Goal: Task Accomplishment & Management: Use online tool/utility

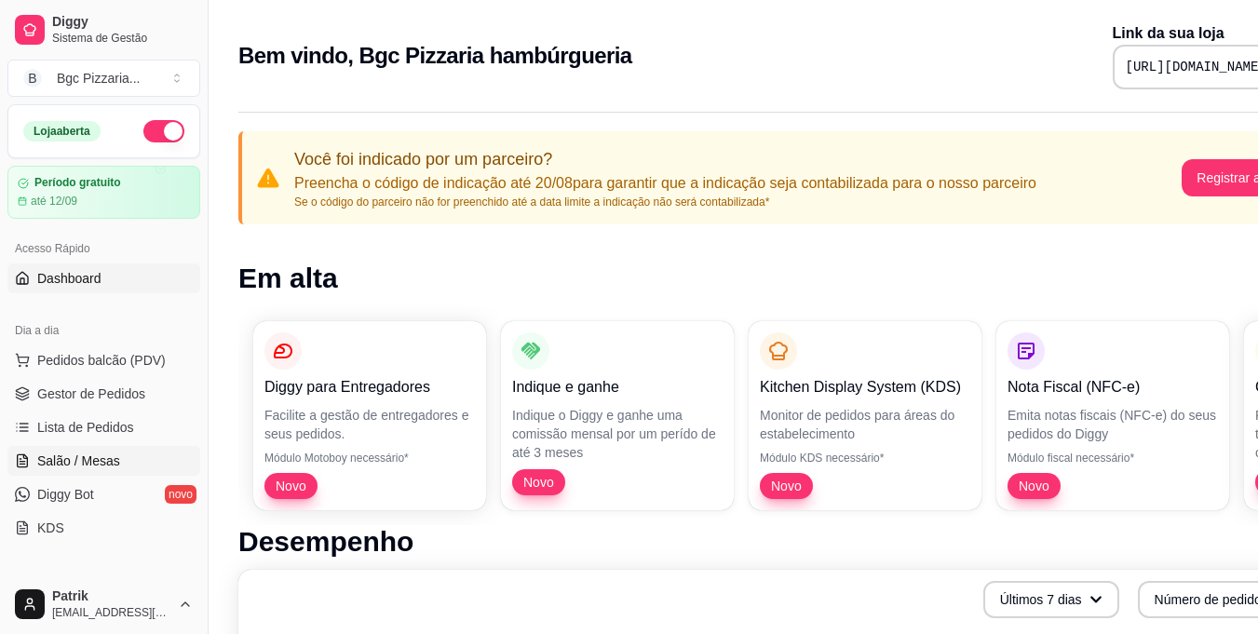
click at [101, 453] on span "Salão / Mesas" at bounding box center [78, 461] width 83 height 19
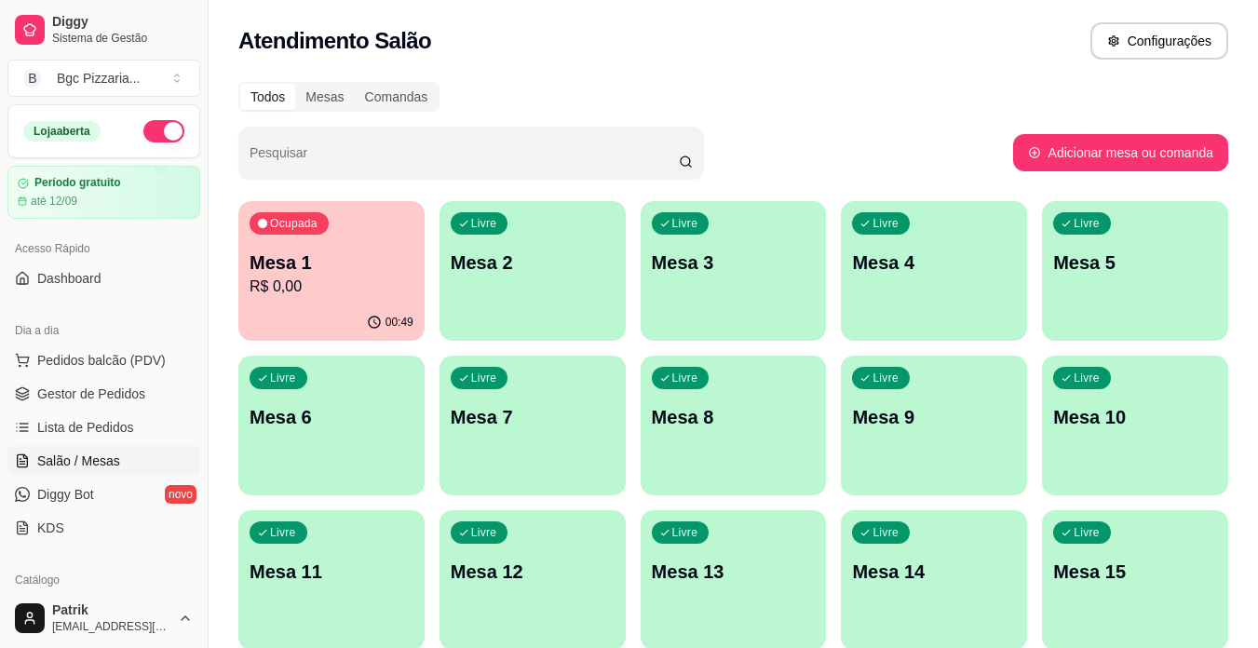
click at [476, 238] on div "Livre Mesa 2" at bounding box center [532, 259] width 186 height 117
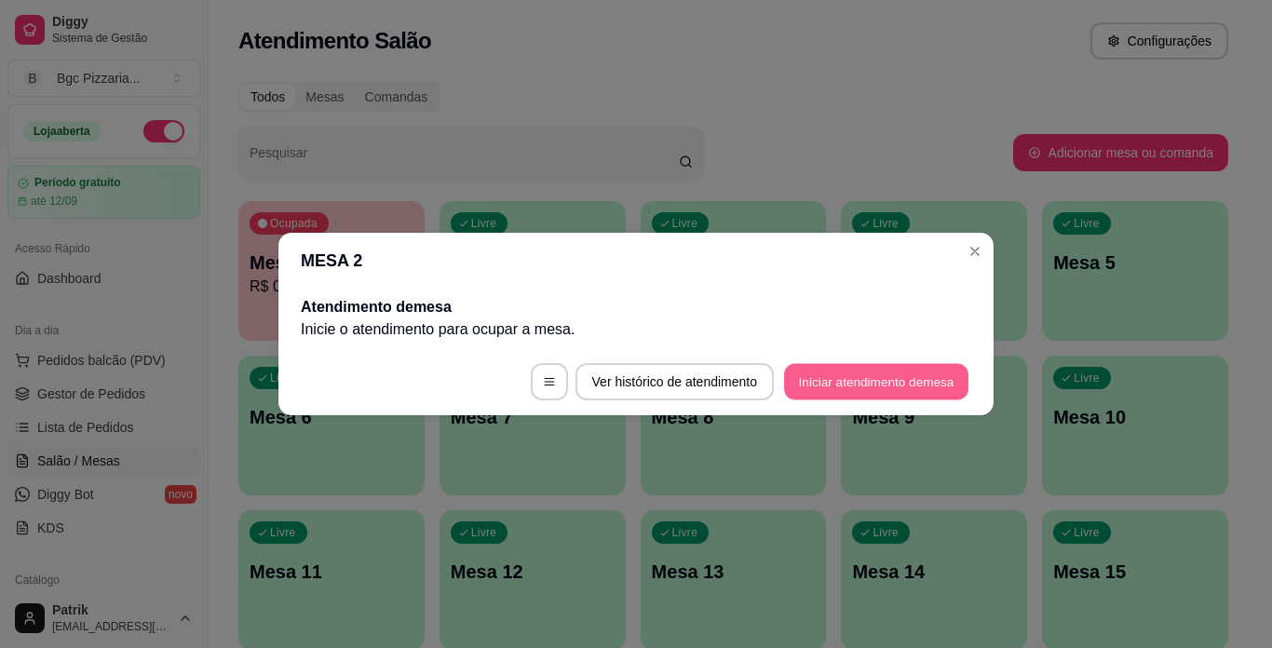
click at [829, 379] on button "Iniciar atendimento de mesa" at bounding box center [876, 382] width 184 height 36
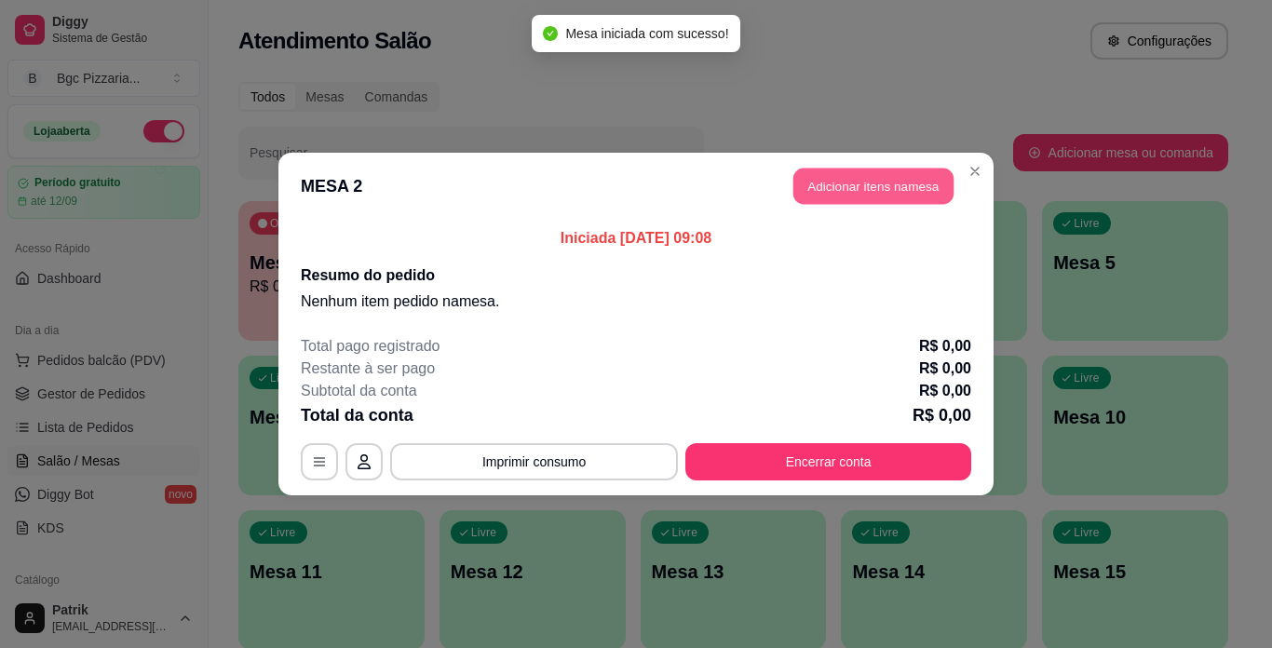
click at [870, 178] on button "Adicionar itens na mesa" at bounding box center [873, 187] width 160 height 36
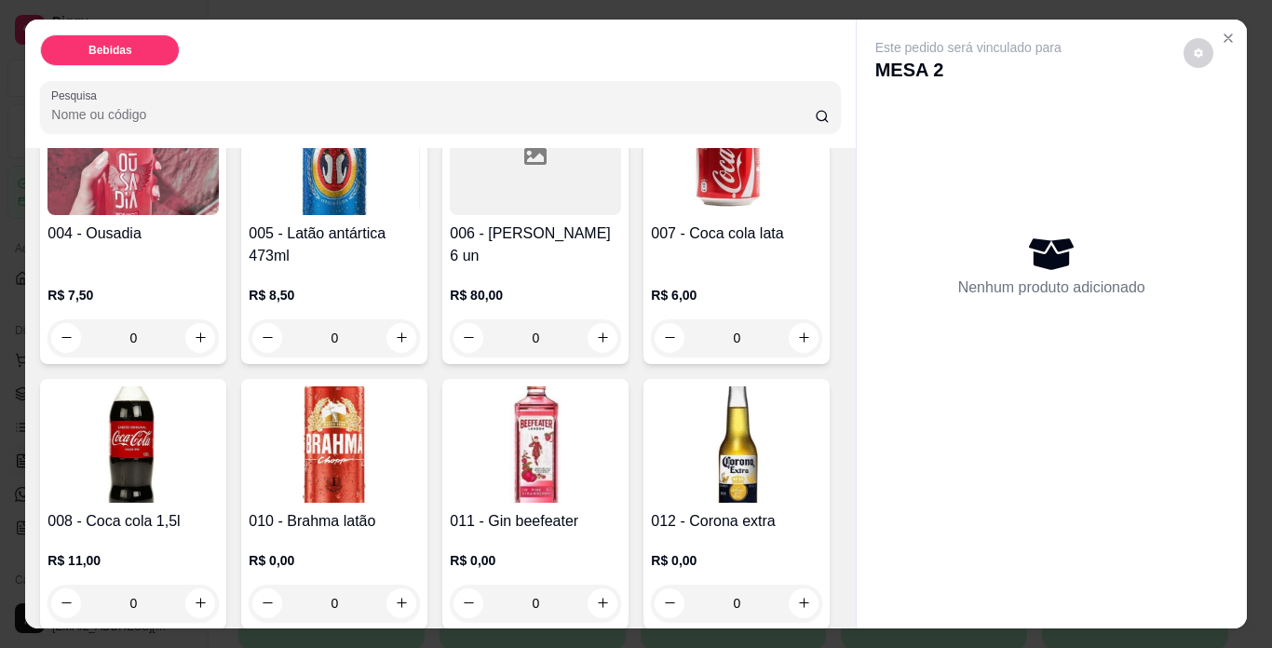
scroll to position [559, 0]
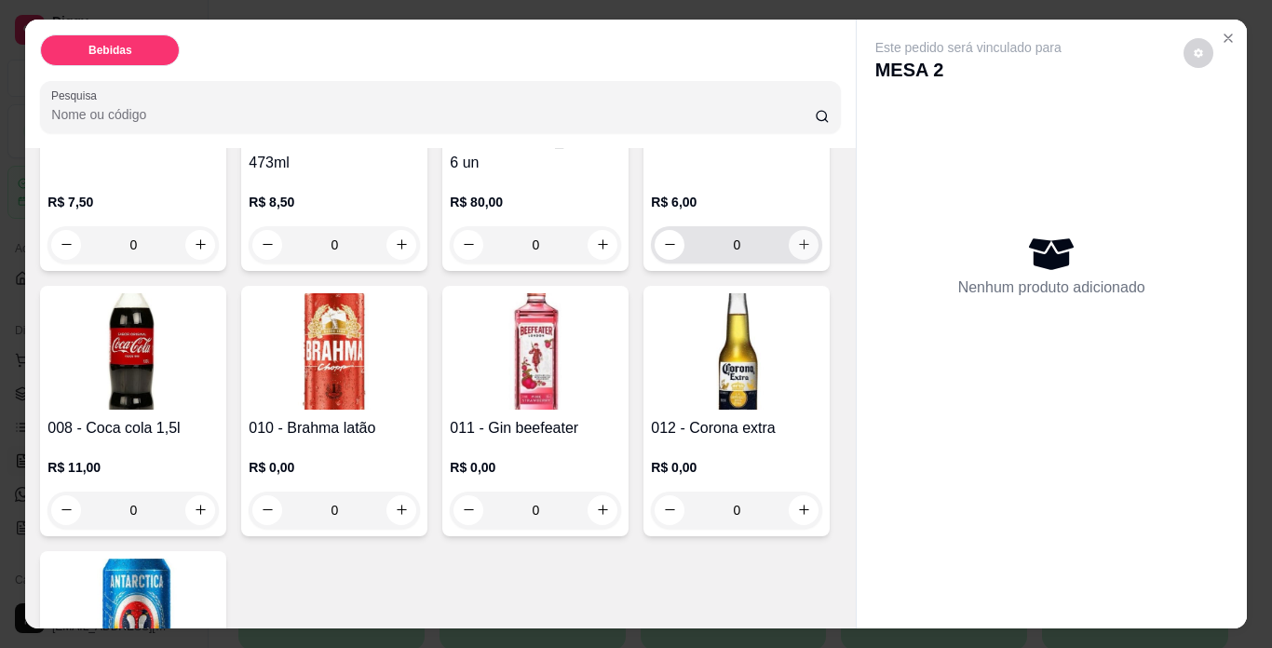
click at [789, 260] on button "increase-product-quantity" at bounding box center [804, 245] width 30 height 30
type input "1"
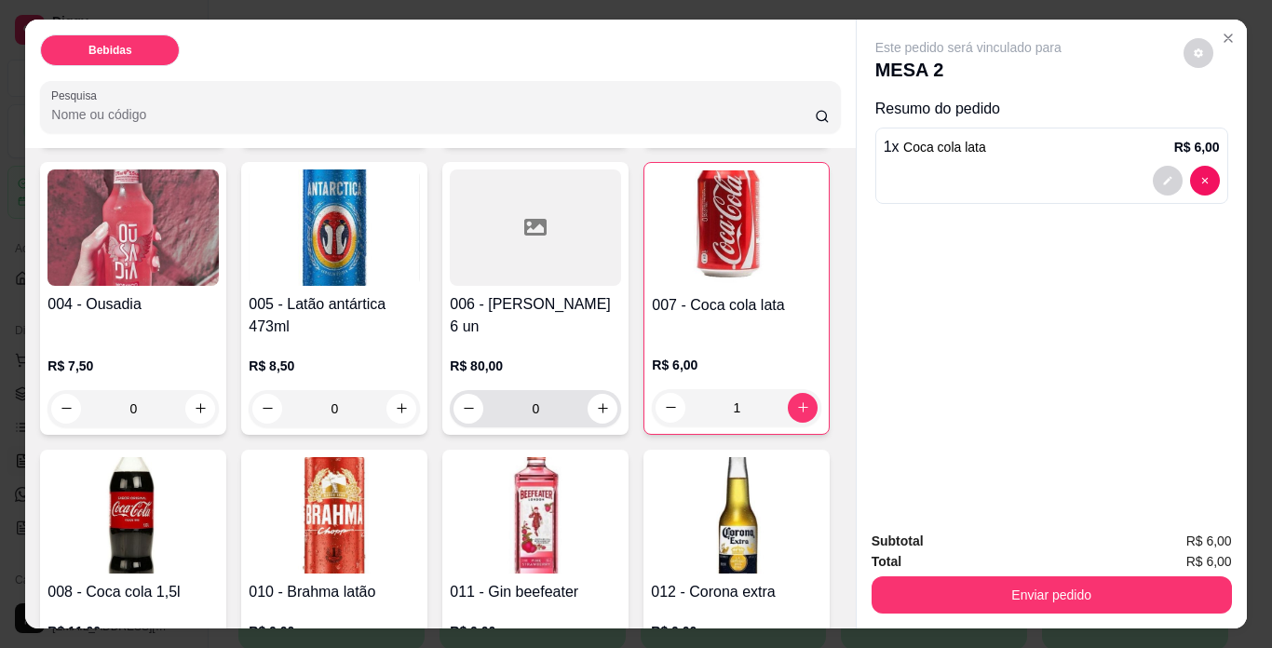
scroll to position [279, 0]
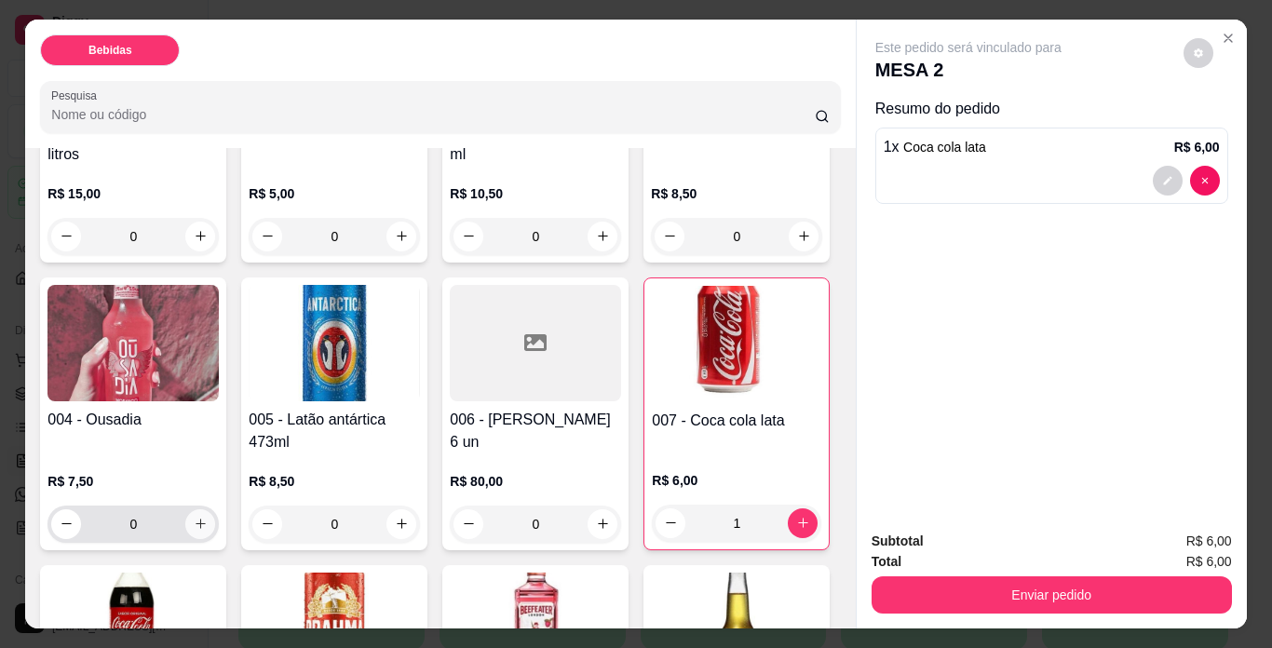
click at [208, 517] on icon "increase-product-quantity" at bounding box center [201, 524] width 14 height 14
type input "1"
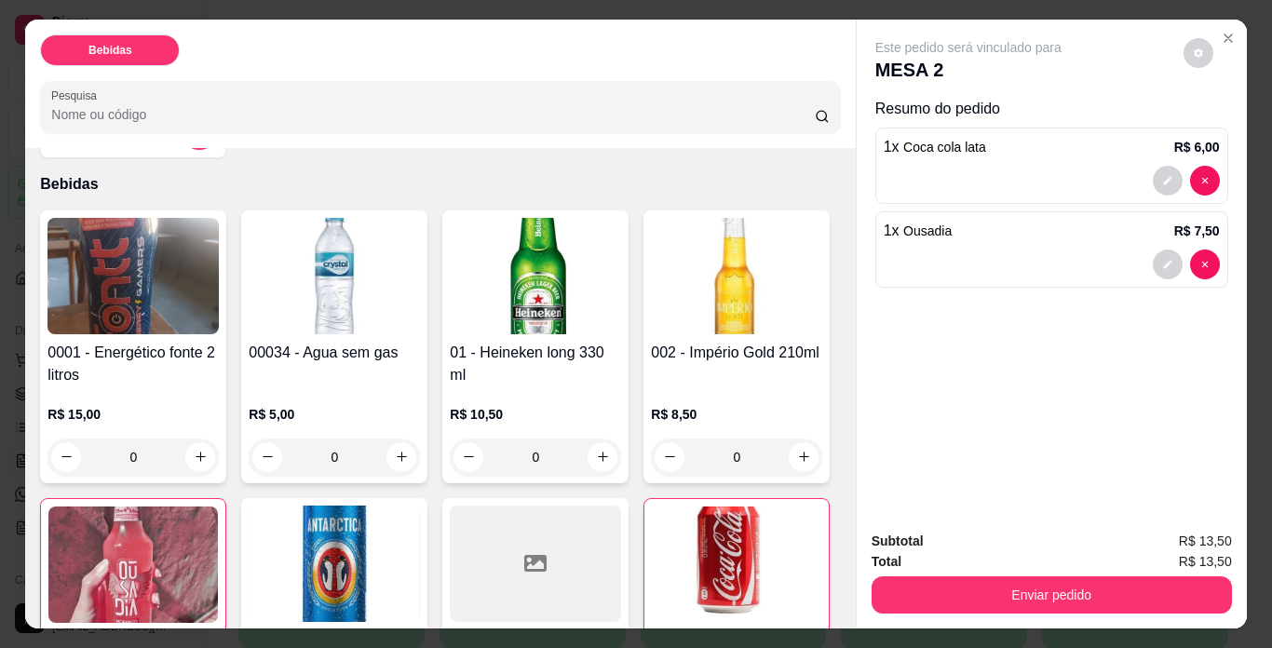
scroll to position [0, 0]
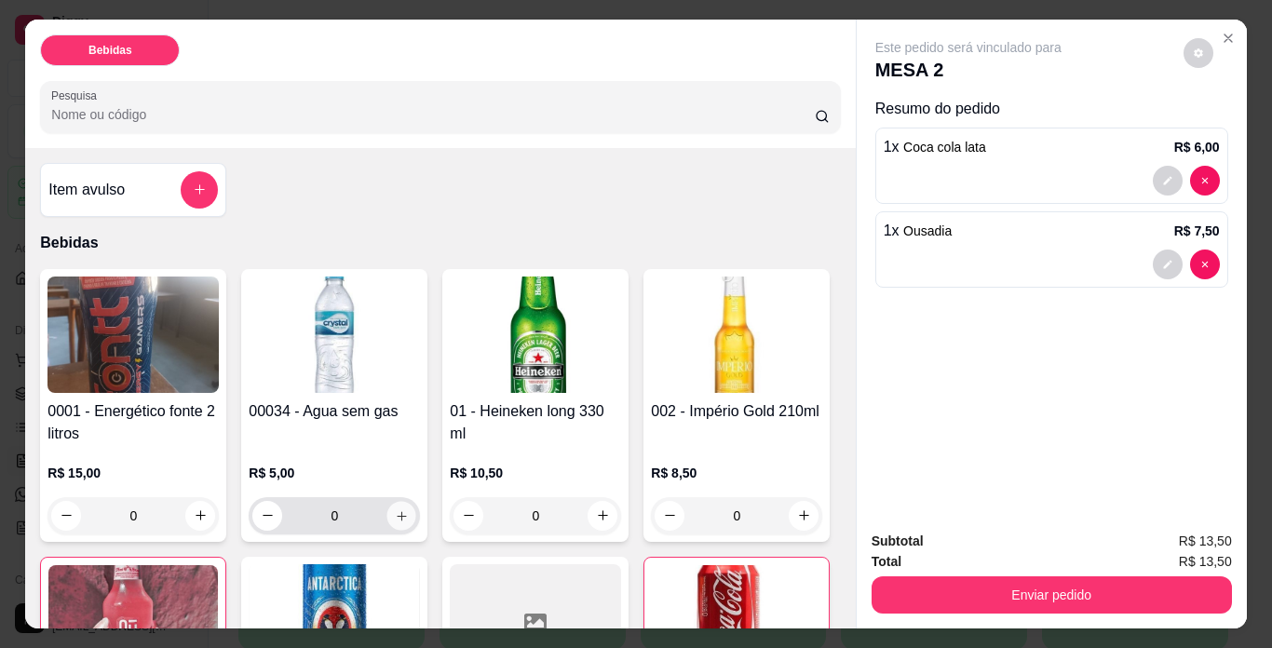
click at [387, 501] on button "increase-product-quantity" at bounding box center [401, 515] width 29 height 29
type input "1"
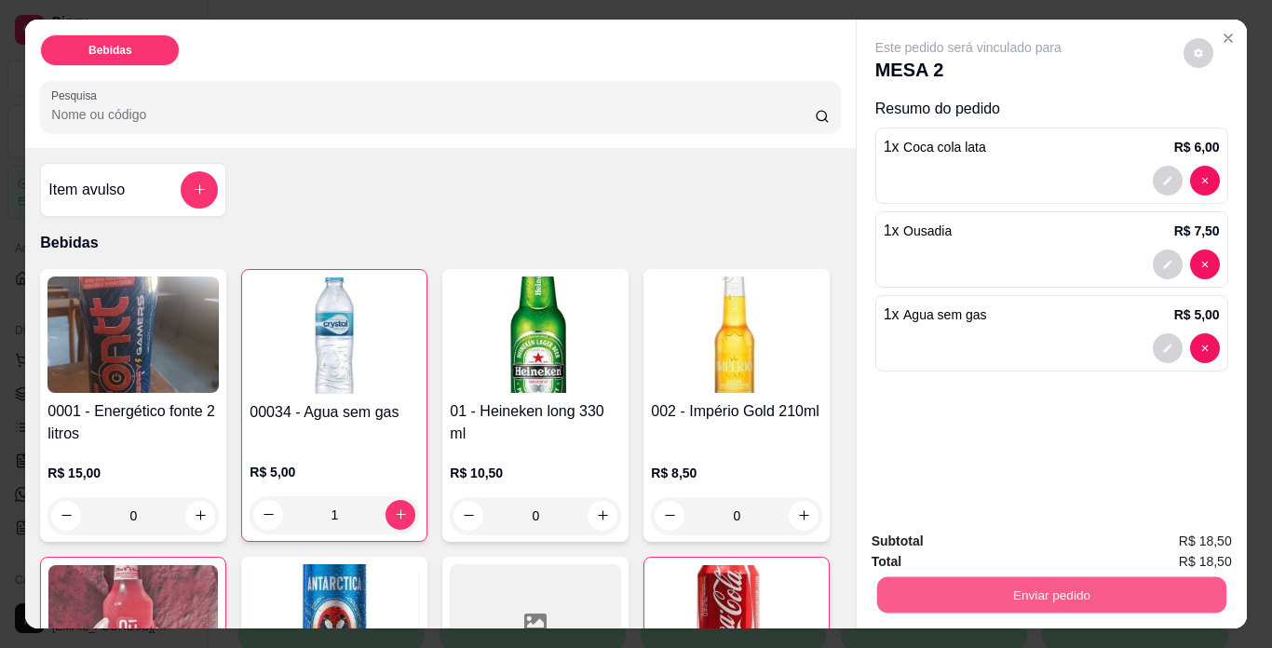
click at [995, 587] on button "Enviar pedido" at bounding box center [1050, 595] width 349 height 36
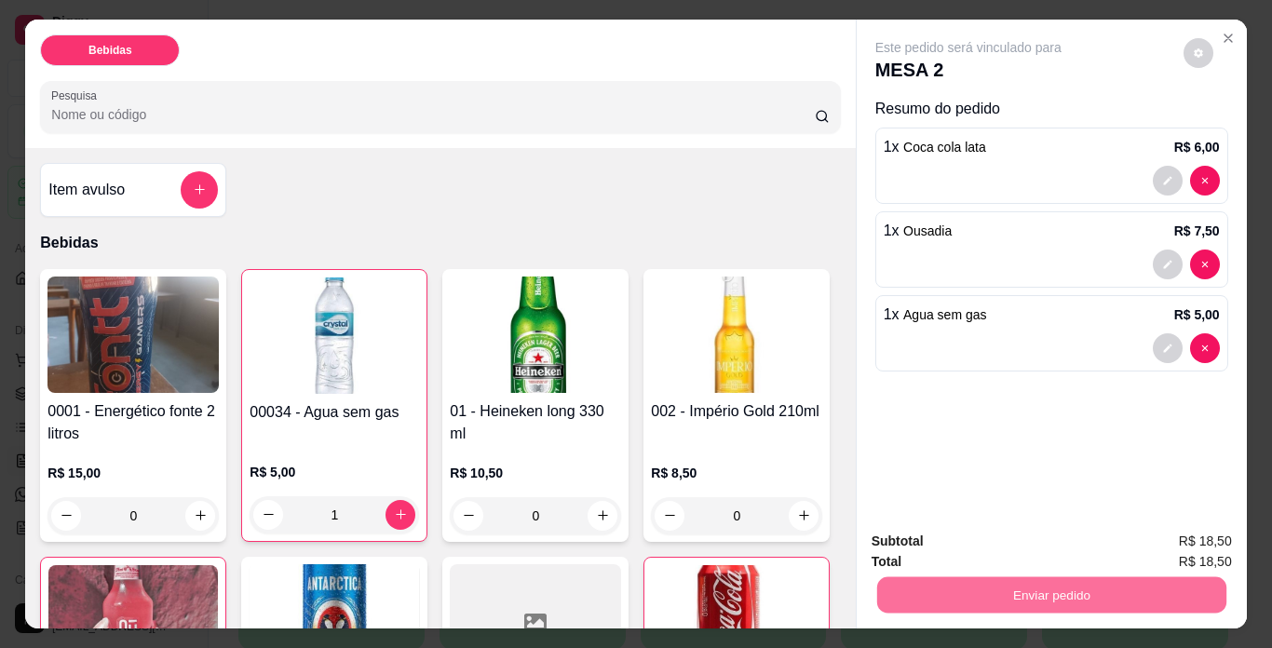
click at [1052, 552] on button "Não registrar e enviar pedido" at bounding box center [990, 542] width 194 height 35
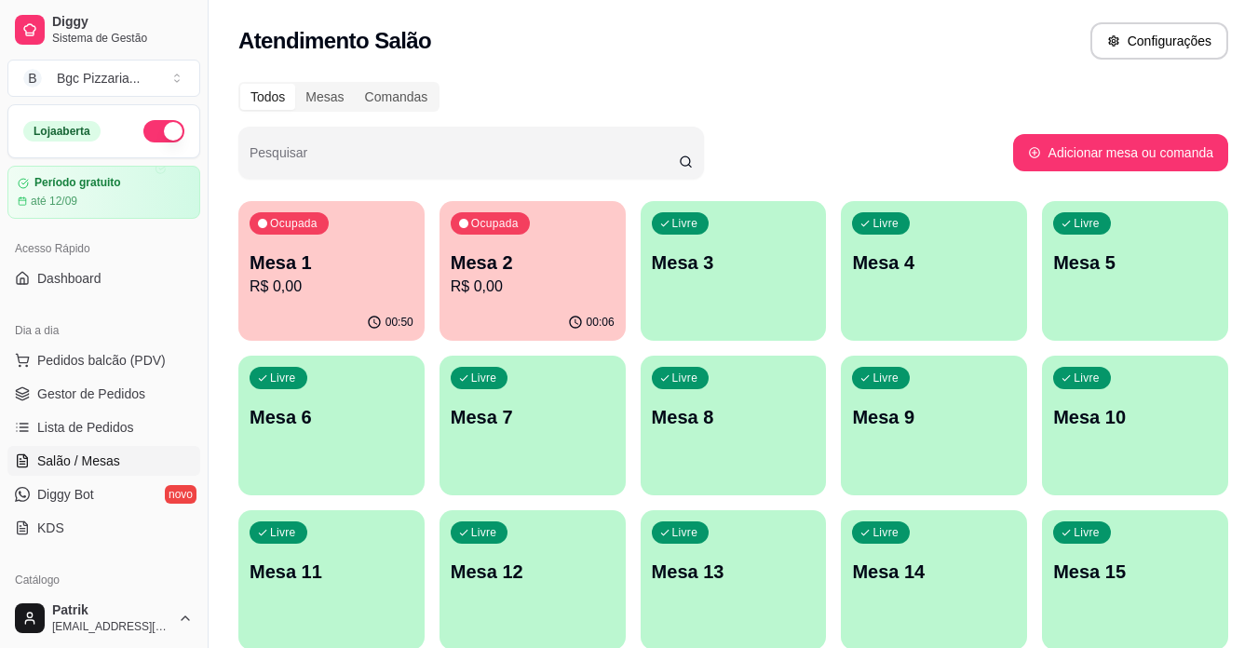
click at [565, 310] on div "00:06" at bounding box center [532, 322] width 186 height 36
click at [550, 294] on p "R$ 0,00" at bounding box center [531, 286] width 159 height 21
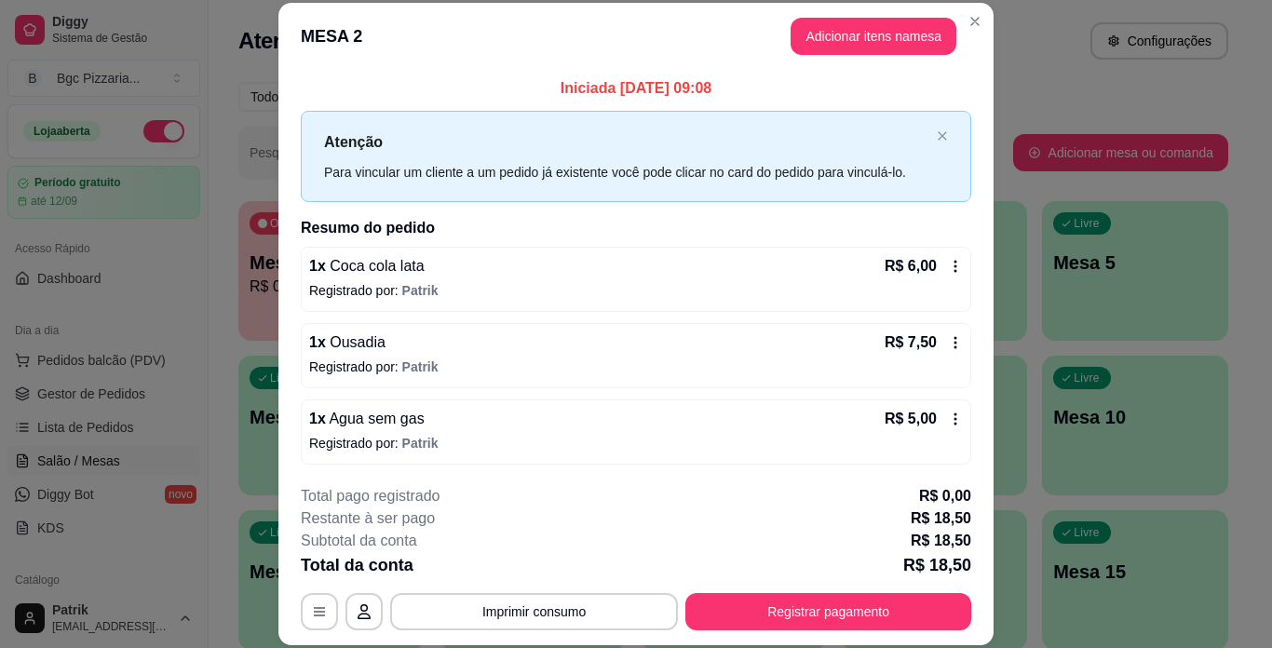
drag, startPoint x: 850, startPoint y: 591, endPoint x: 844, endPoint y: 608, distance: 18.0
click at [847, 595] on div "**********" at bounding box center [636, 557] width 670 height 145
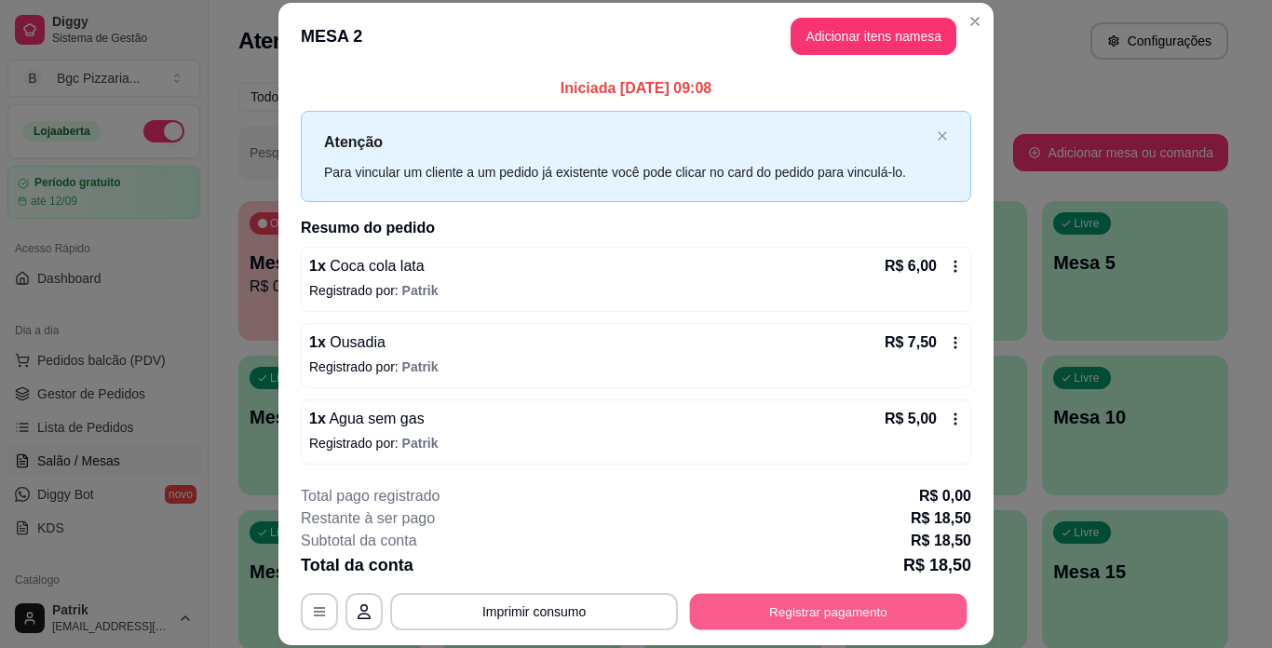
click at [844, 605] on button "Registrar pagamento" at bounding box center [828, 611] width 277 height 36
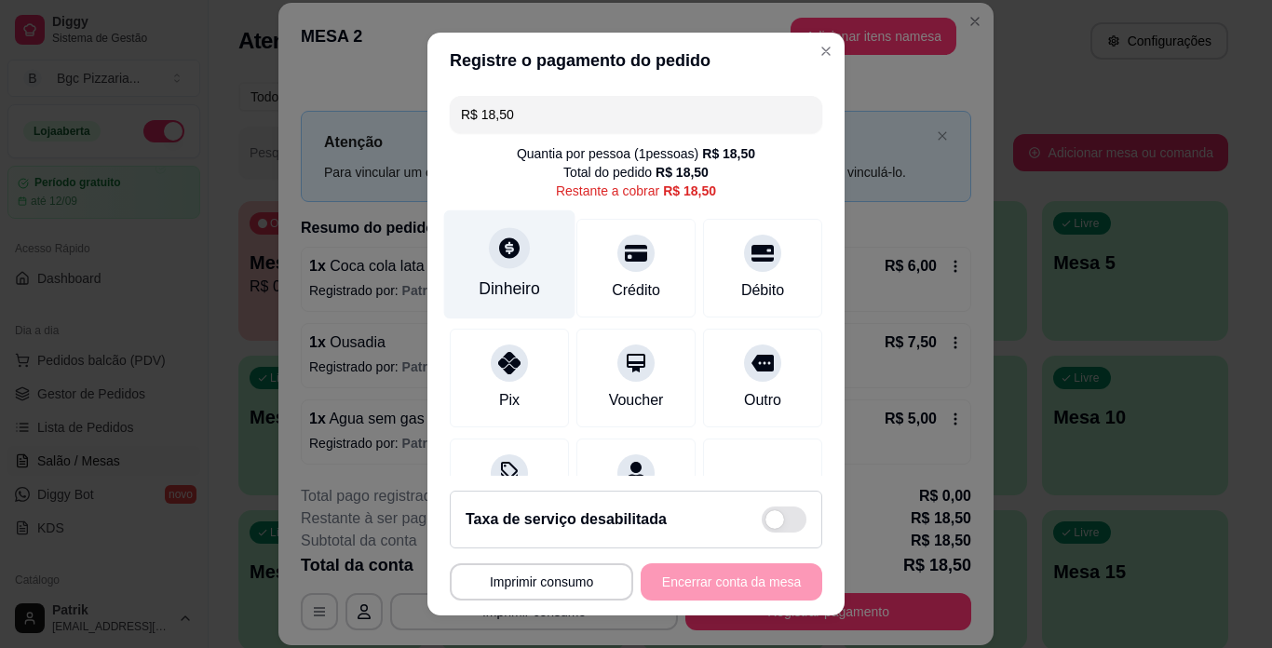
click at [538, 281] on div "Dinheiro" at bounding box center [509, 264] width 131 height 109
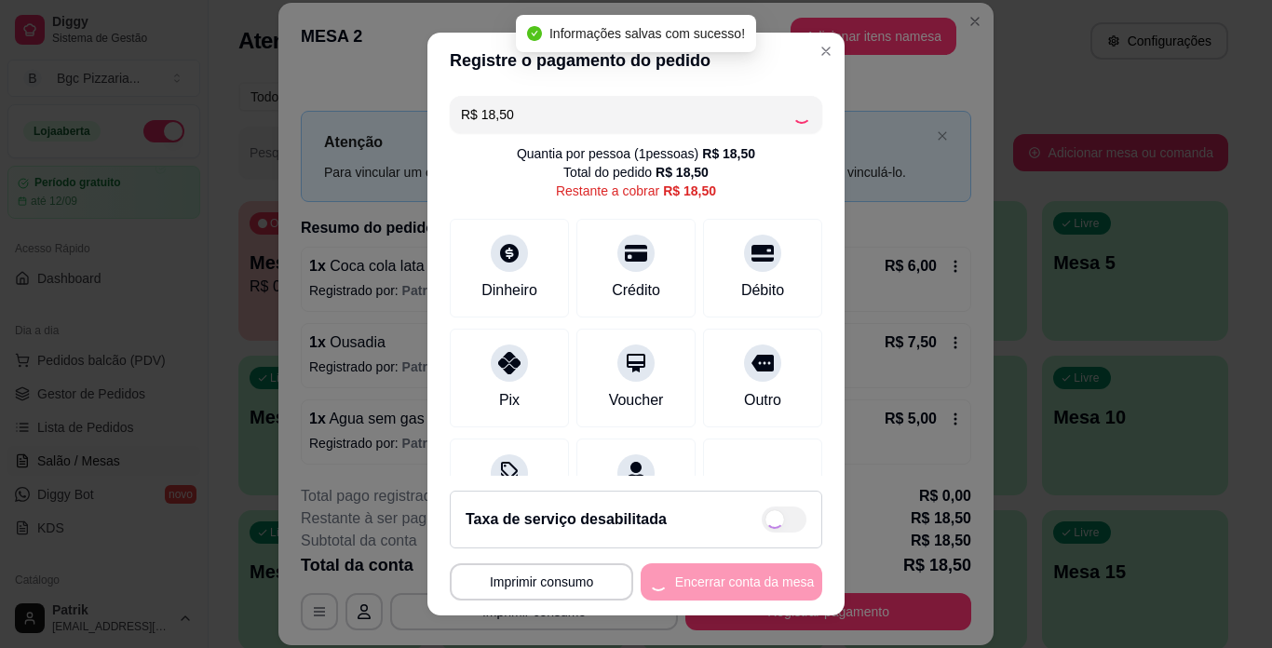
type input "R$ 0,00"
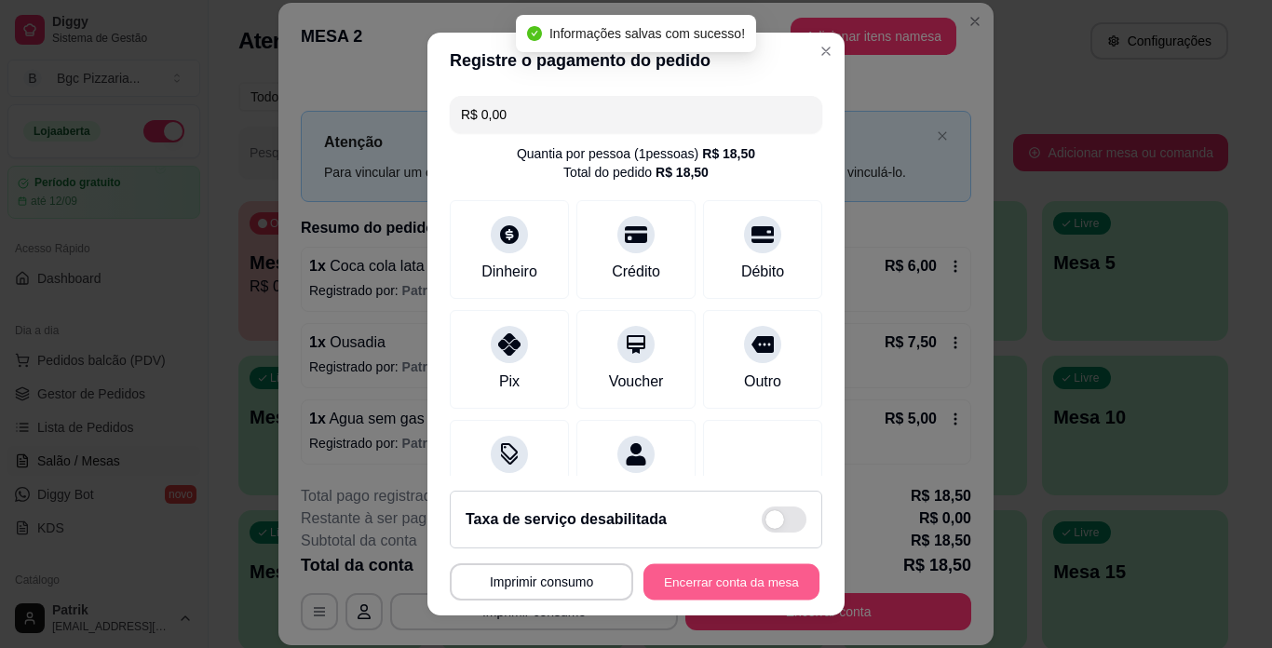
click at [752, 592] on button "Encerrar conta da mesa" at bounding box center [731, 582] width 176 height 36
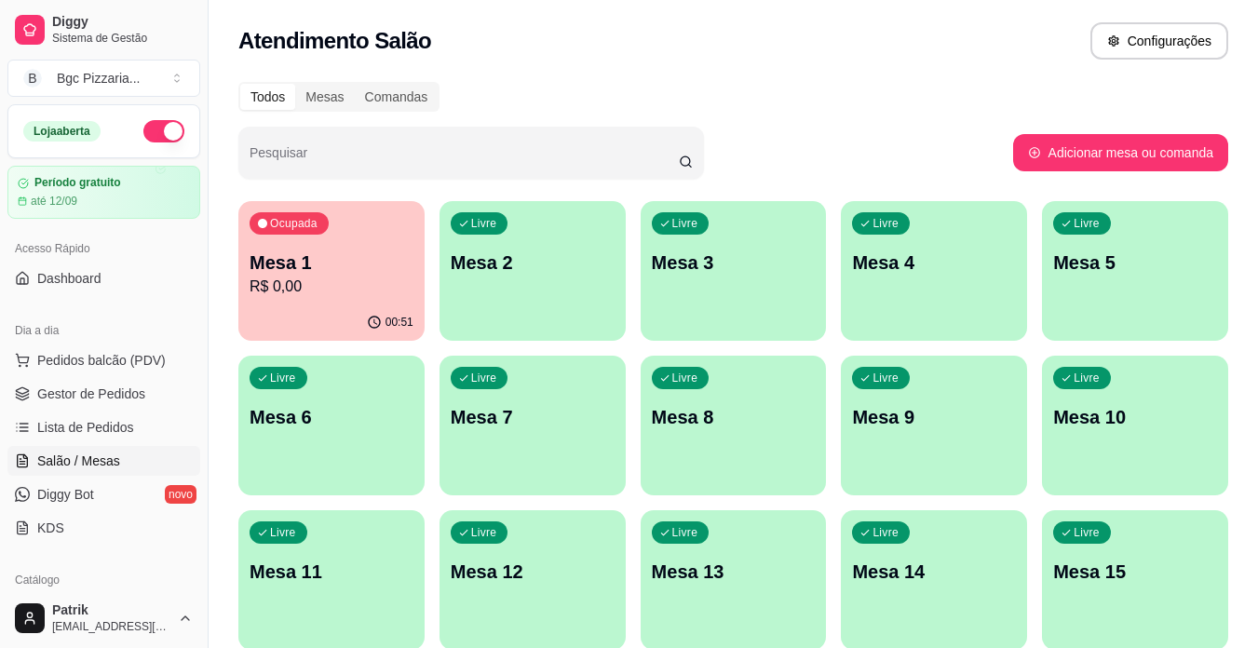
click at [388, 248] on div "Ocupada Mesa 1 R$ 0,00" at bounding box center [331, 252] width 186 height 103
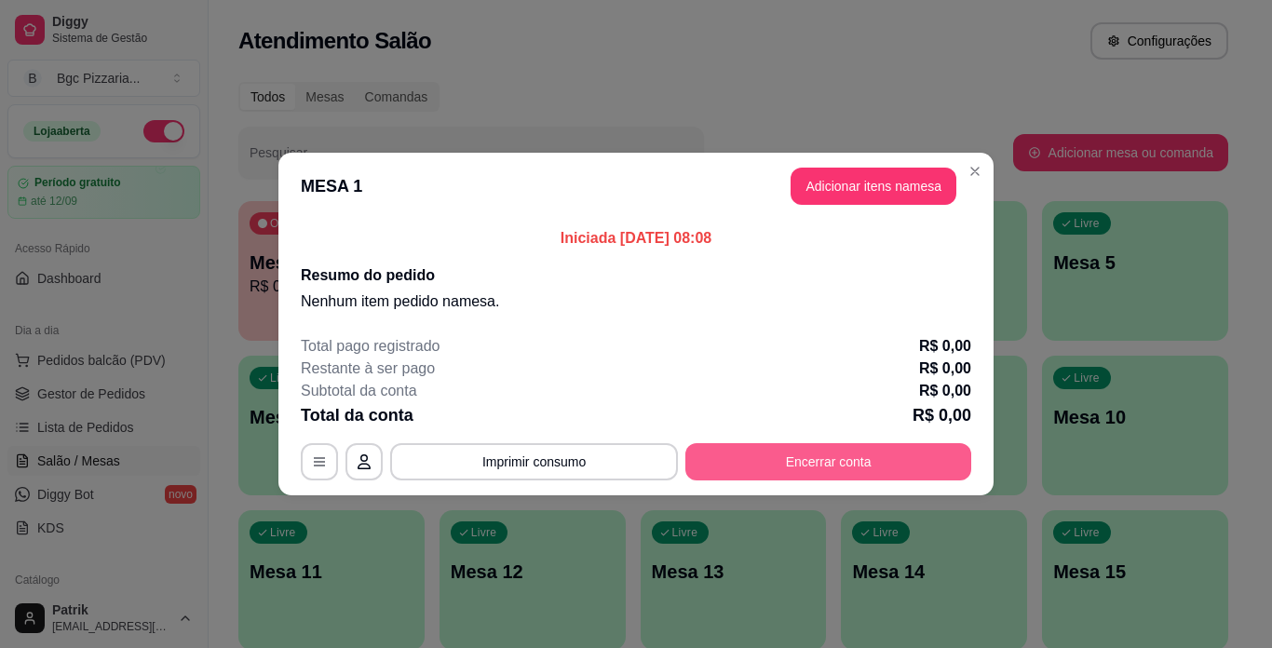
click at [740, 454] on button "Encerrar conta" at bounding box center [828, 461] width 286 height 37
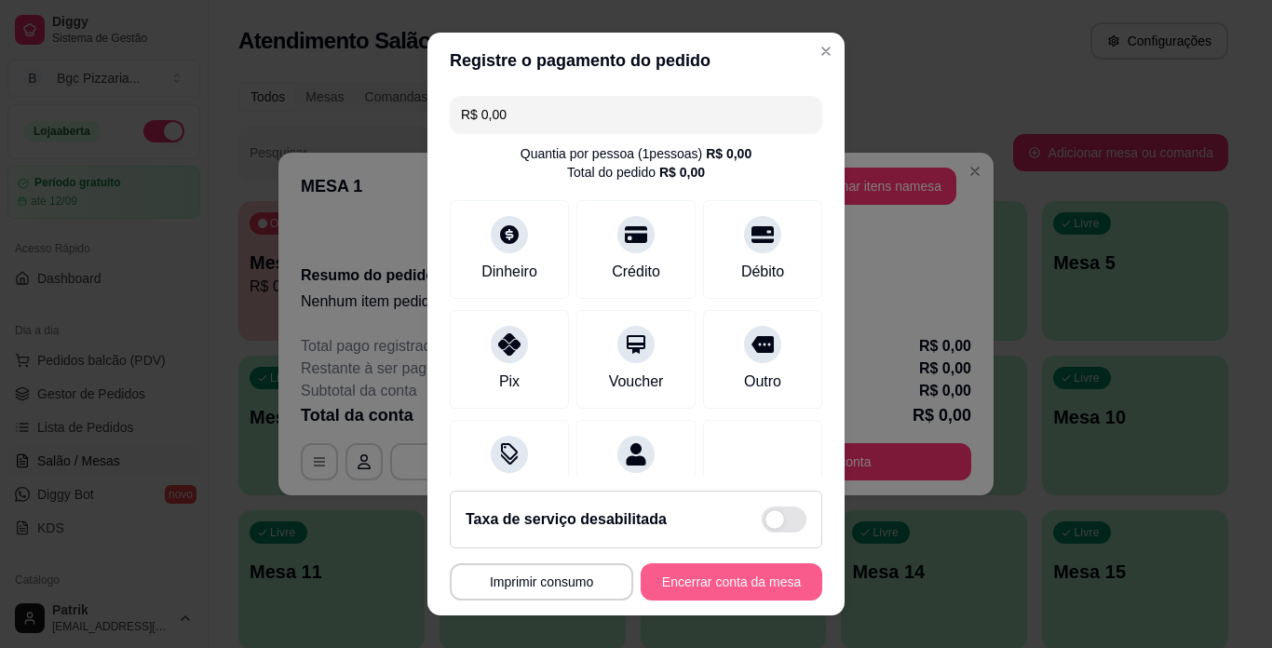
click at [695, 579] on button "Encerrar conta da mesa" at bounding box center [732, 581] width 182 height 37
